Goal: Consume media (video, audio): Consume media (video, audio)

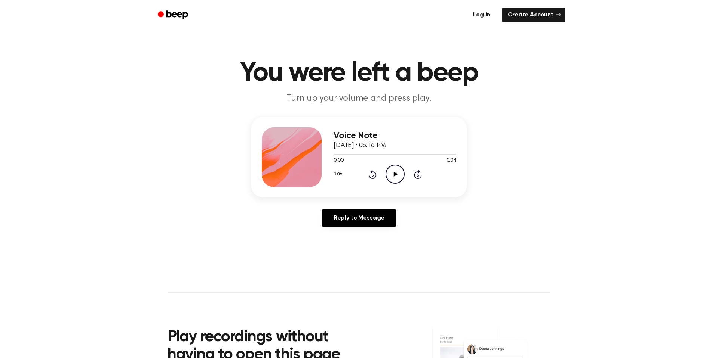
click at [475, 21] on link "Log in" at bounding box center [481, 14] width 32 height 17
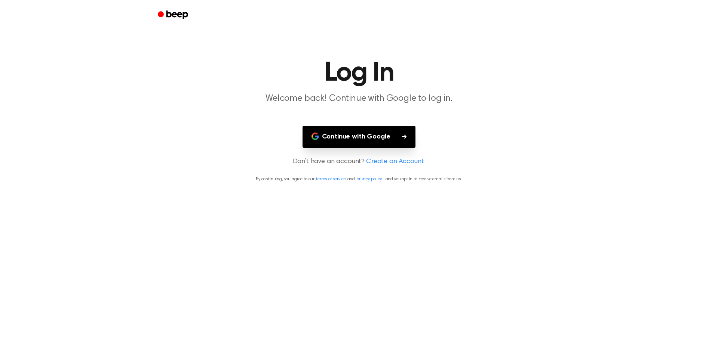
click at [369, 133] on button "Continue with Google" at bounding box center [358, 137] width 113 height 22
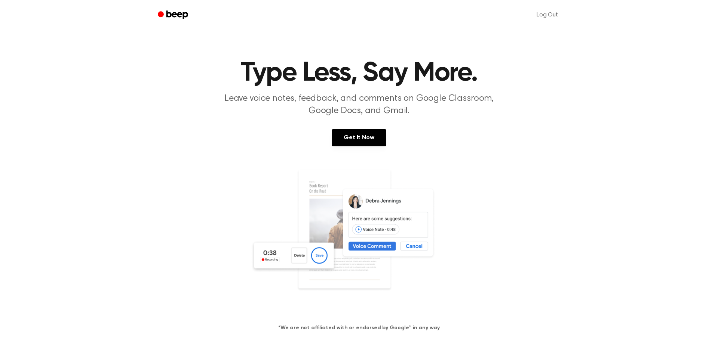
click at [267, 64] on h1 "Type Less, Say More." at bounding box center [358, 73] width 383 height 27
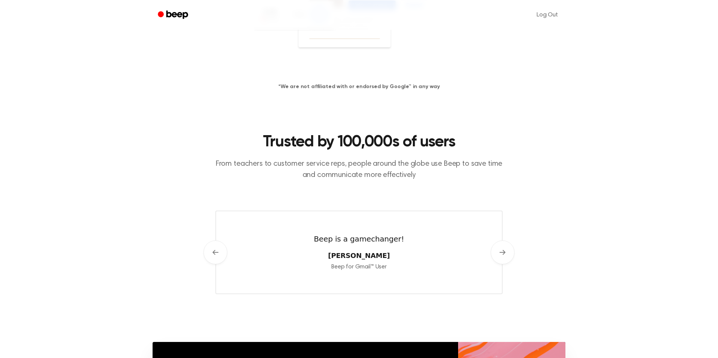
scroll to position [489, 0]
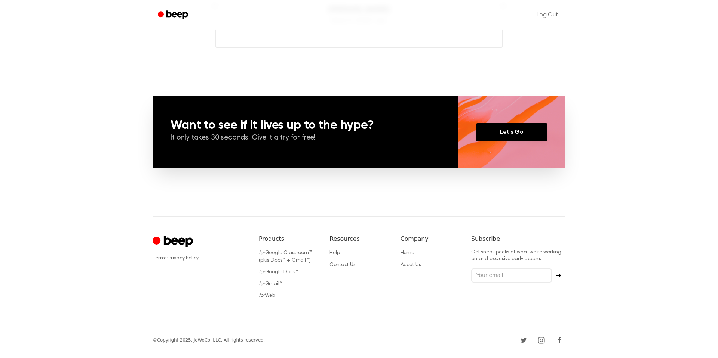
click at [271, 292] on ul "for Google Classroom™ (plus Docs™ + Gmail™) for Google Docs™ for Gmail™ for Web" at bounding box center [288, 275] width 59 height 50
click at [270, 293] on li "for Web" at bounding box center [288, 295] width 59 height 7
click at [268, 294] on link "for Web" at bounding box center [267, 295] width 16 height 5
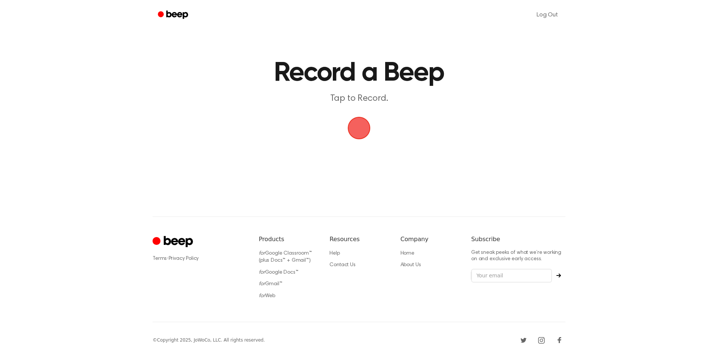
click at [360, 136] on span "button" at bounding box center [358, 128] width 21 height 21
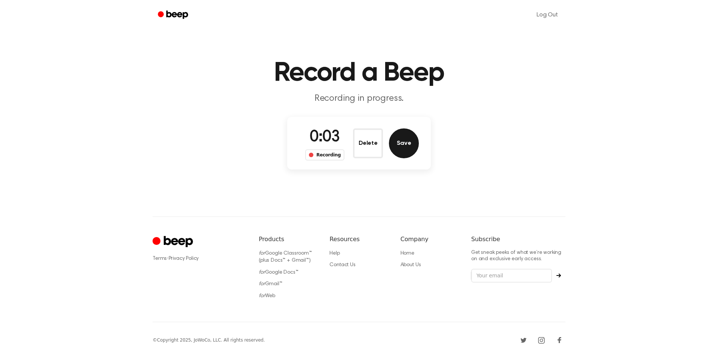
click at [407, 145] on button "Save" at bounding box center [404, 144] width 30 height 30
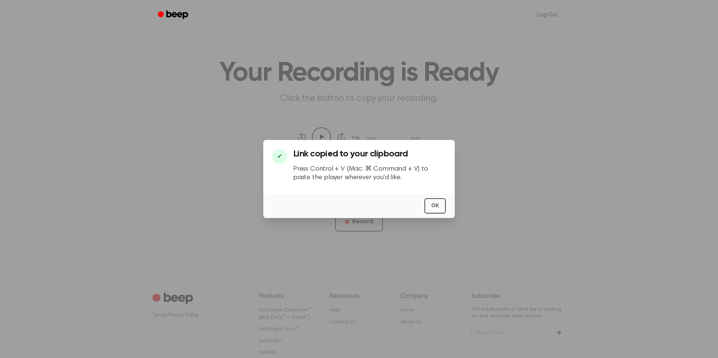
click at [424, 214] on div "OK" at bounding box center [358, 206] width 191 height 24
click at [429, 210] on button "OK" at bounding box center [434, 205] width 21 height 15
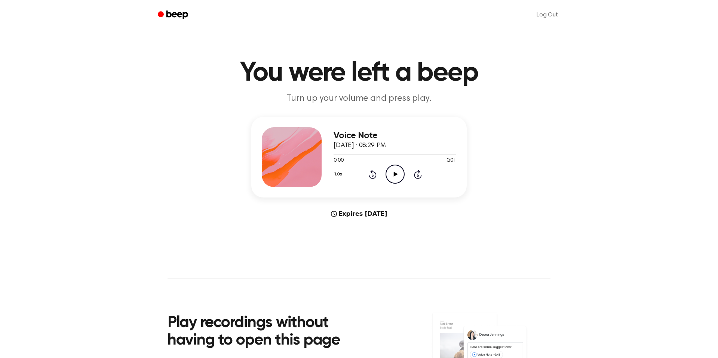
click at [552, 176] on div "Voice Note [DATE] · 08:29 PM 0:00 0:01 Your browser does not support the [objec…" at bounding box center [359, 168] width 700 height 102
